Goal: Complete application form: Complete application form

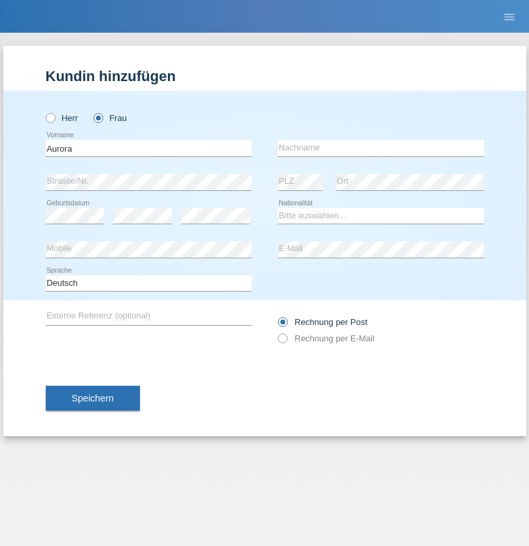
type input "Aurora"
click at [380, 148] on input "text" at bounding box center [381, 148] width 206 height 16
type input "Prex"
select select "IT"
select select "C"
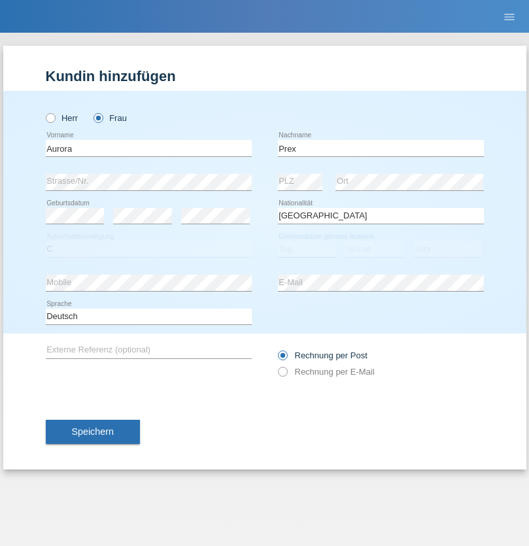
select select "29"
select select "11"
select select "2008"
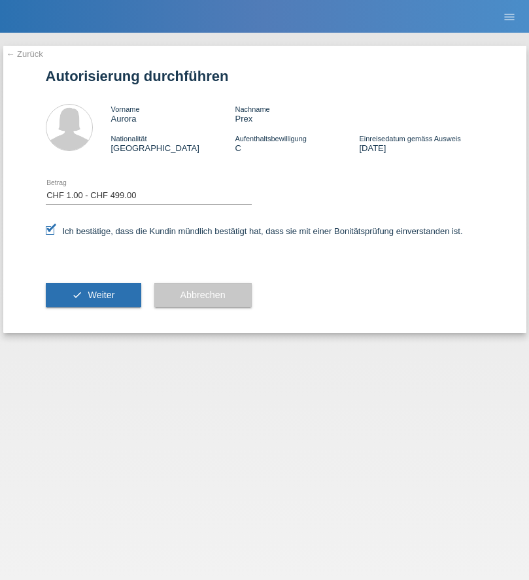
select select "1"
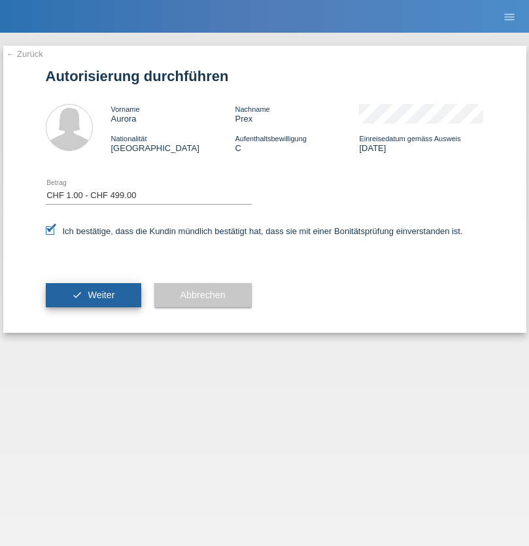
click at [93, 295] on span "Weiter" at bounding box center [101, 295] width 27 height 10
